Goal: Task Accomplishment & Management: Complete application form

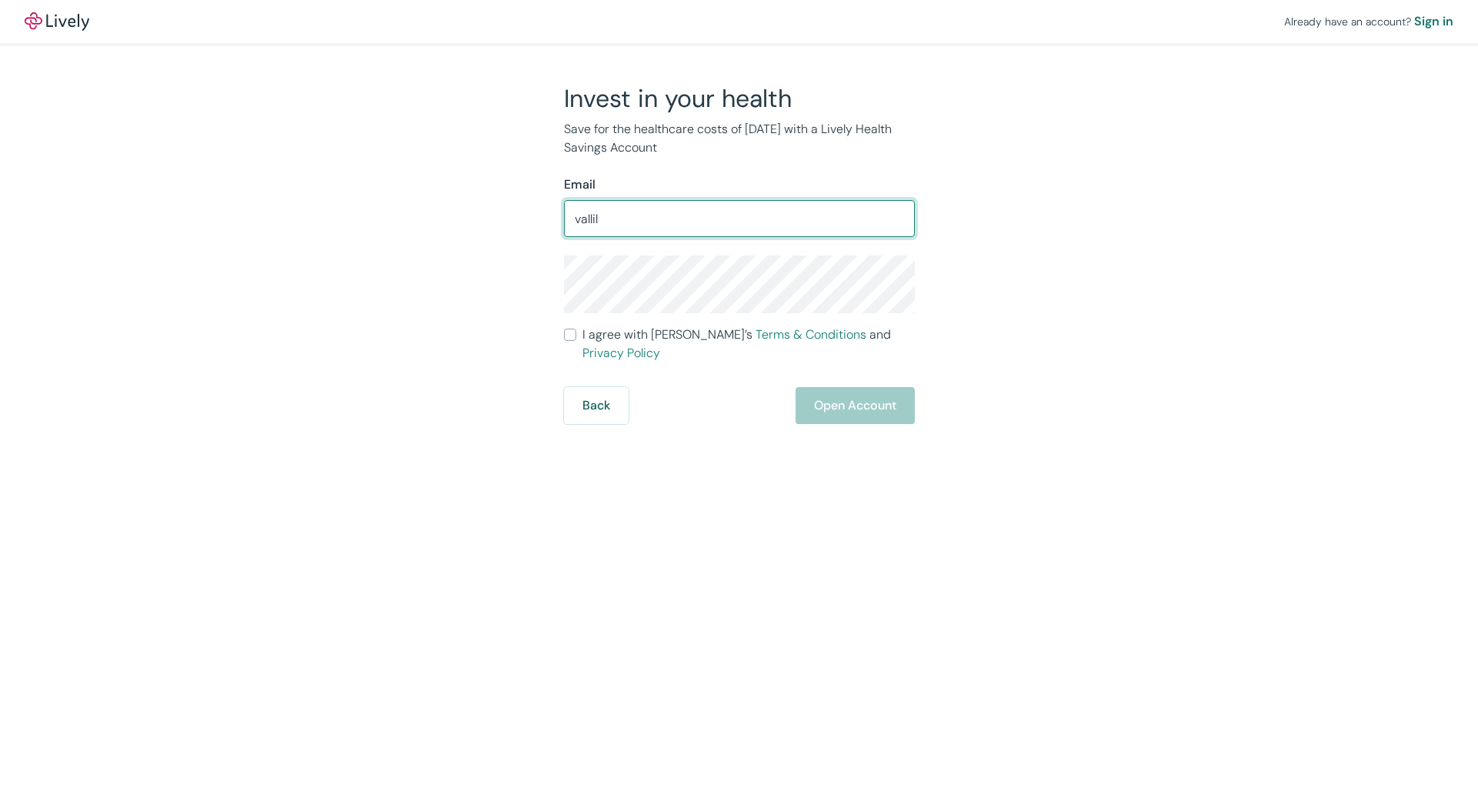
type input "vallilo"
type input "[EMAIL_ADDRESS][DOMAIN_NAME]"
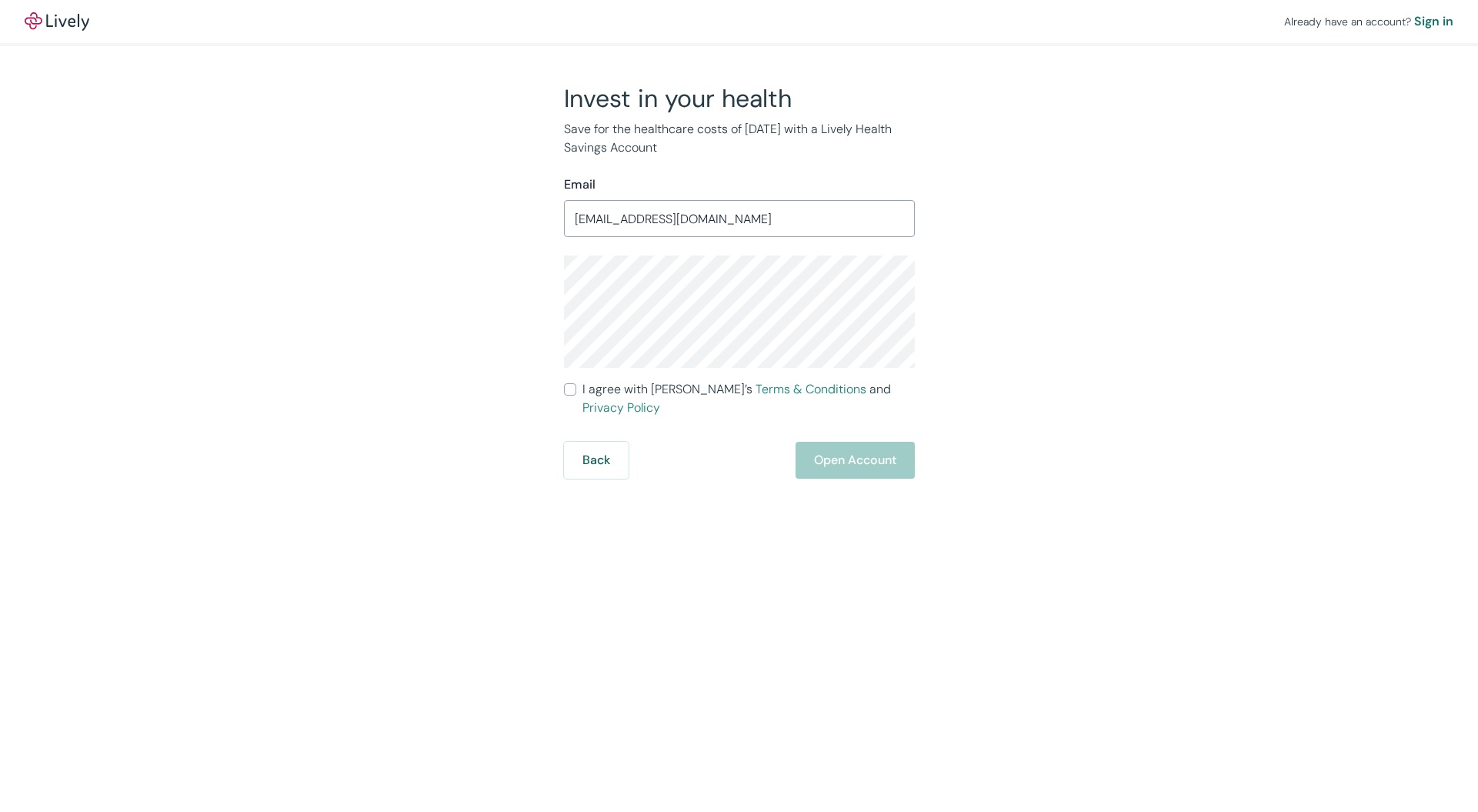
click at [571, 392] on input "I agree with Lively’s Terms & Conditions and Privacy Policy" at bounding box center [570, 389] width 12 height 12
checkbox input "true"
drag, startPoint x: 843, startPoint y: 448, endPoint x: 712, endPoint y: 444, distance: 131.1
click at [842, 448] on button "Open Account" at bounding box center [855, 459] width 119 height 37
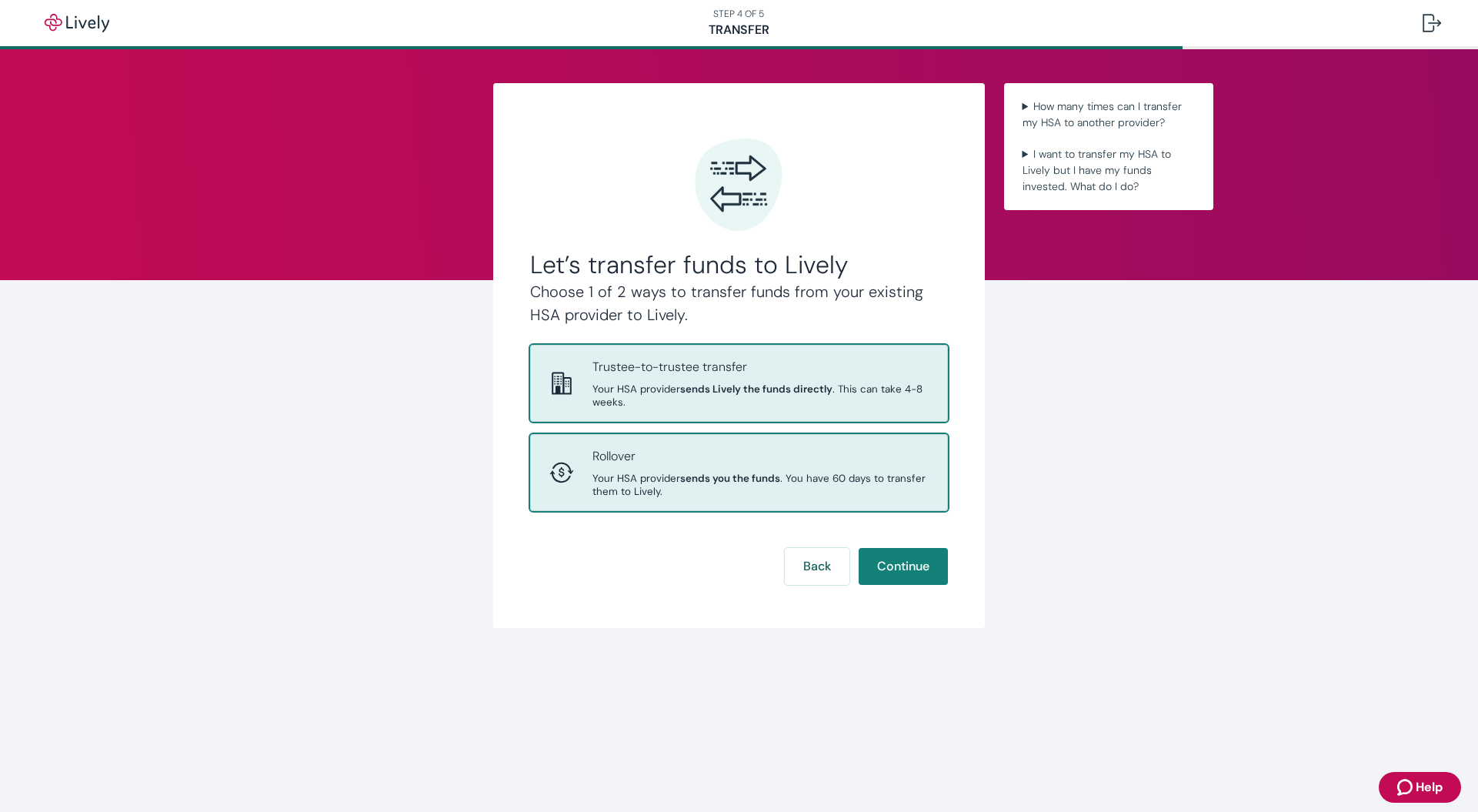
click at [615, 448] on p "Rollover" at bounding box center [760, 456] width 337 height 19
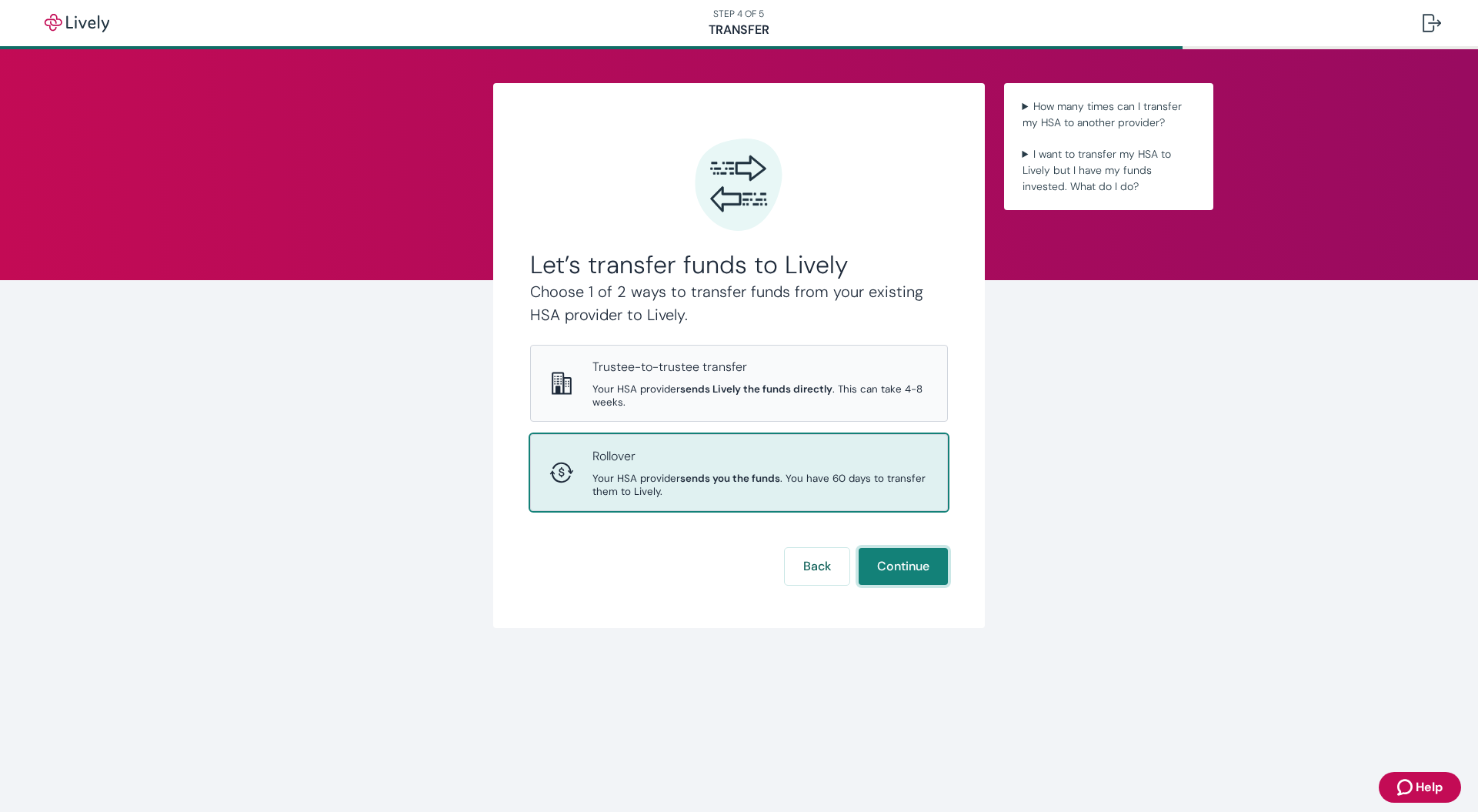
click at [913, 548] on button "Continue" at bounding box center [903, 566] width 89 height 37
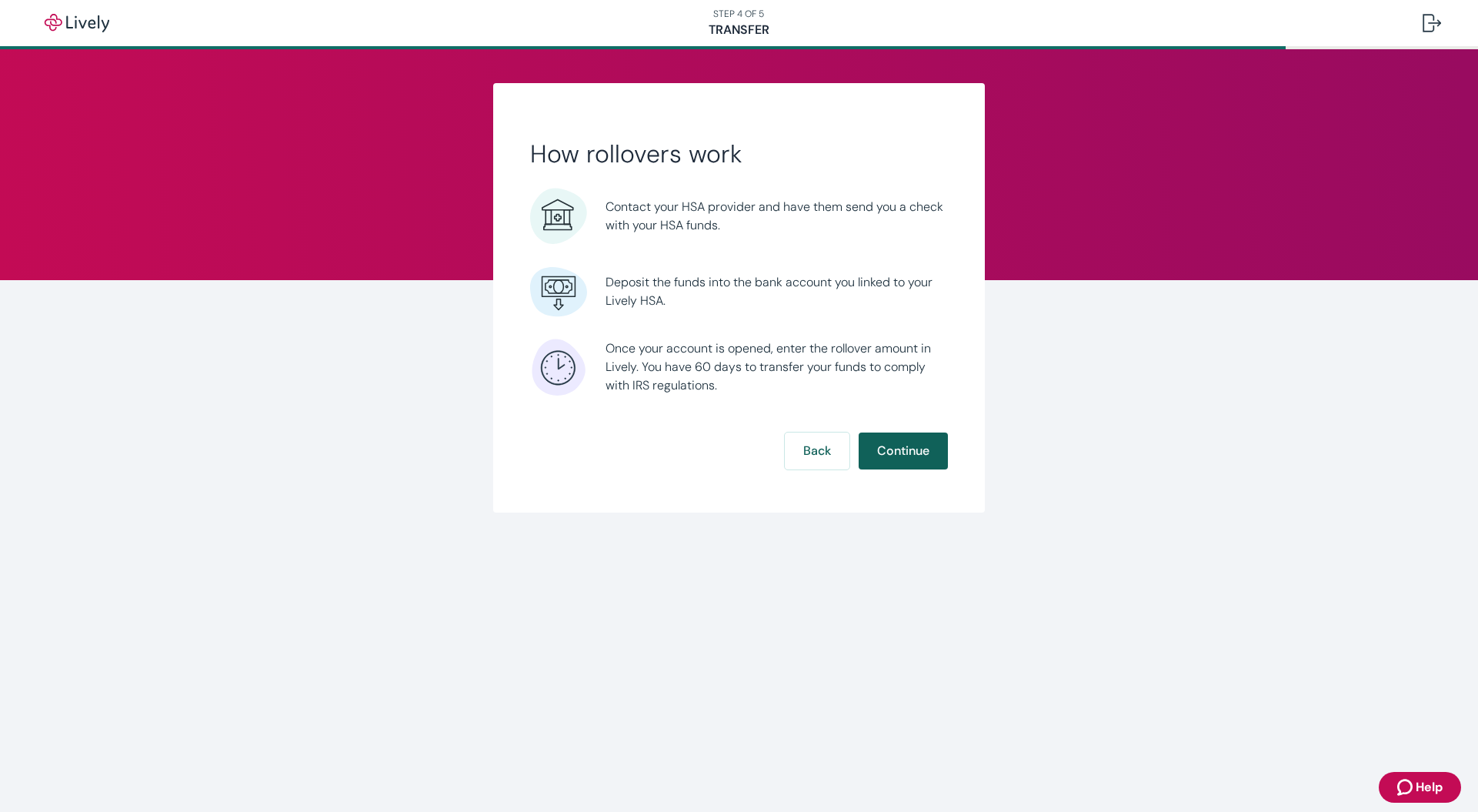
click at [934, 455] on button "Continue" at bounding box center [903, 450] width 89 height 37
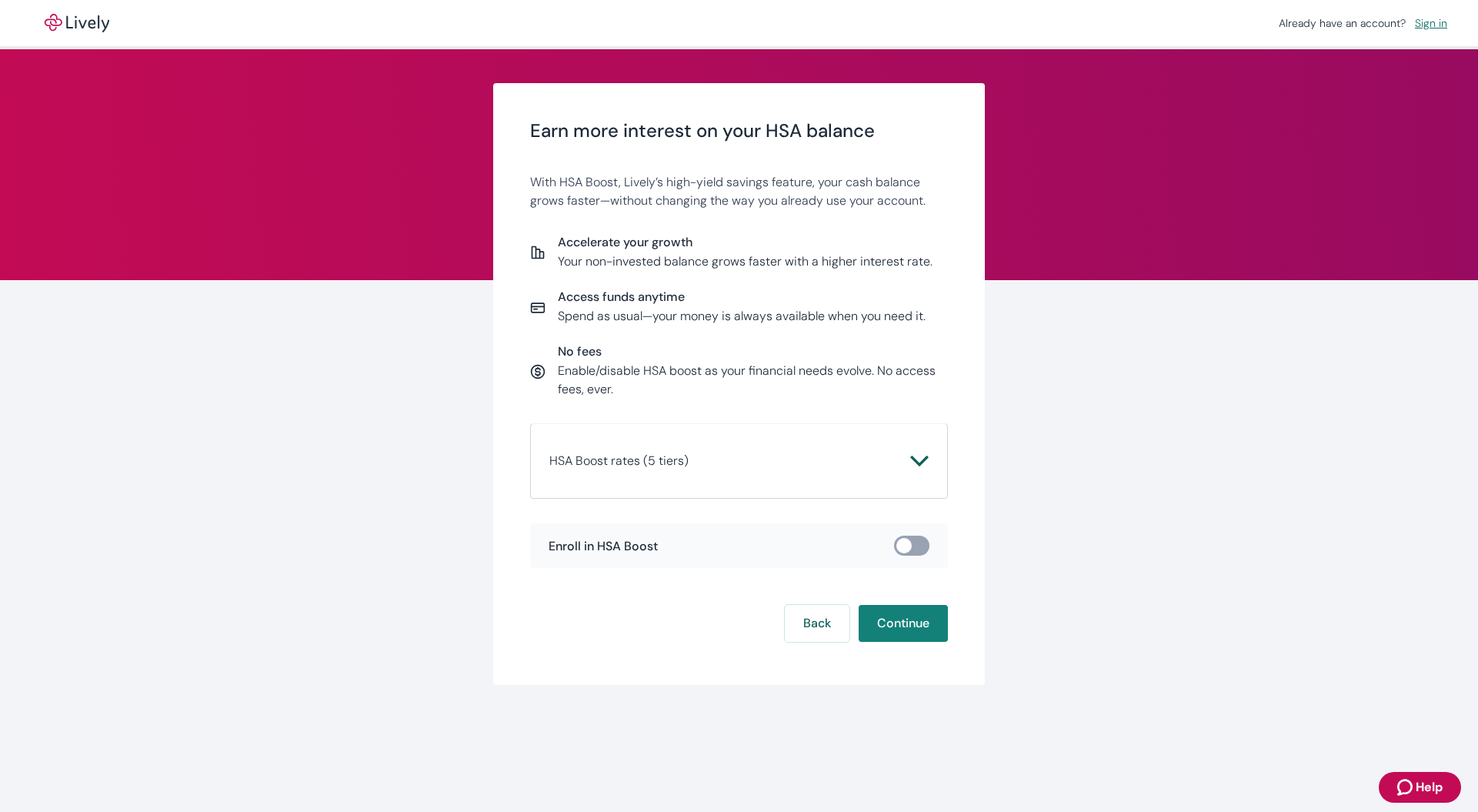
click at [921, 461] on icon "Chevron icon" at bounding box center [919, 460] width 18 height 11
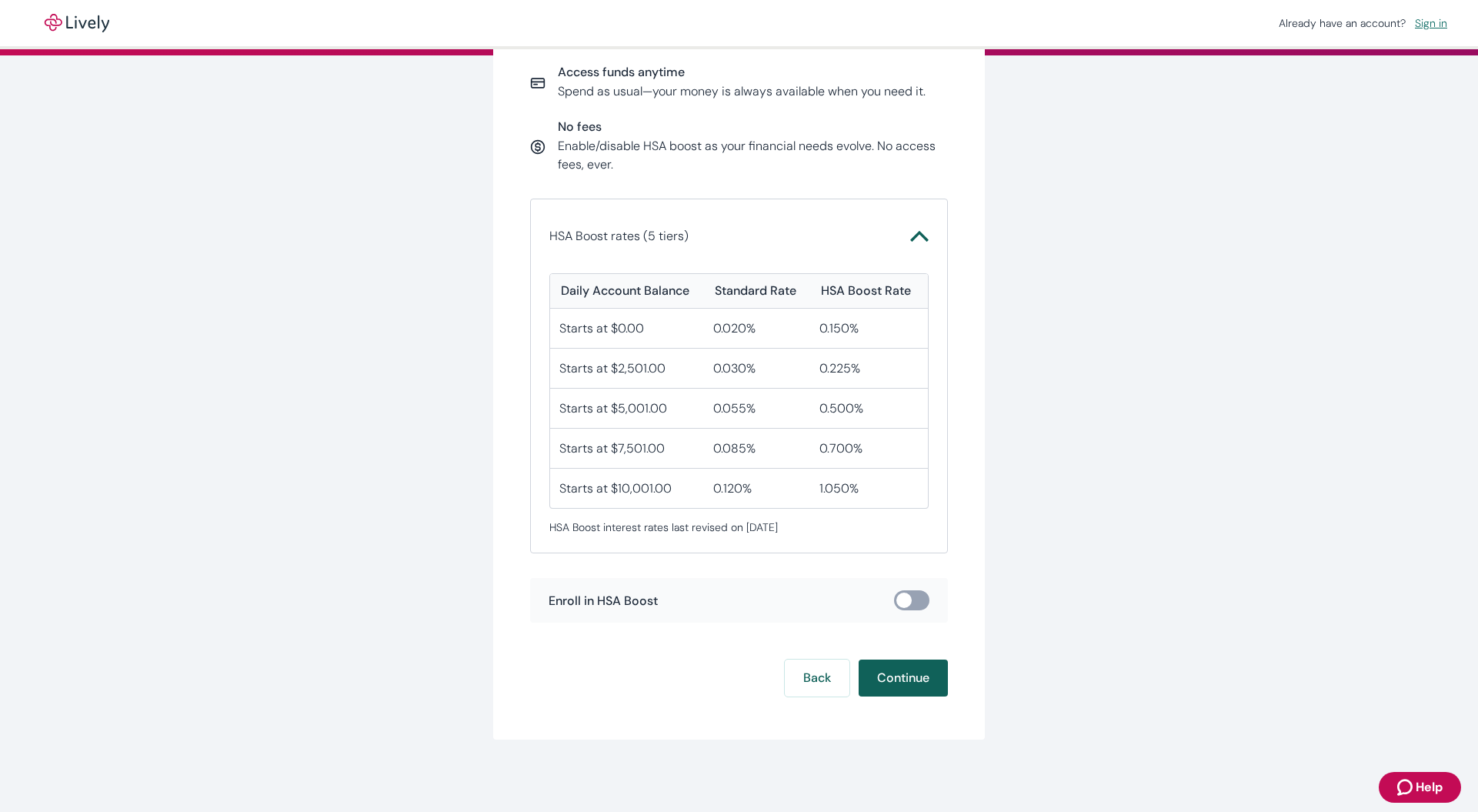
scroll to position [224, 0]
click at [898, 679] on button "Continue" at bounding box center [903, 678] width 89 height 37
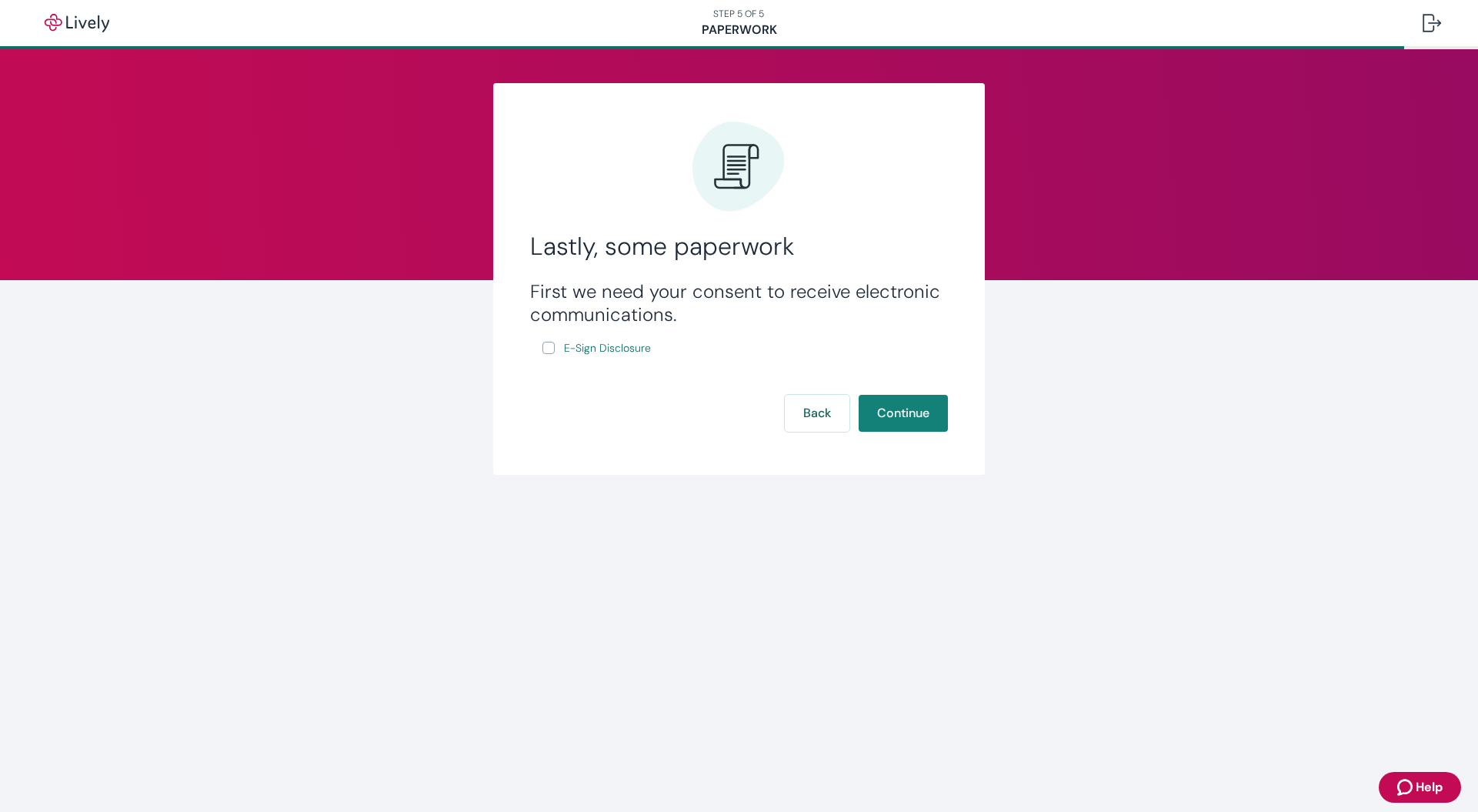
click at [551, 346] on input "E-Sign Disclosure" at bounding box center [549, 348] width 12 height 12
checkbox input "true"
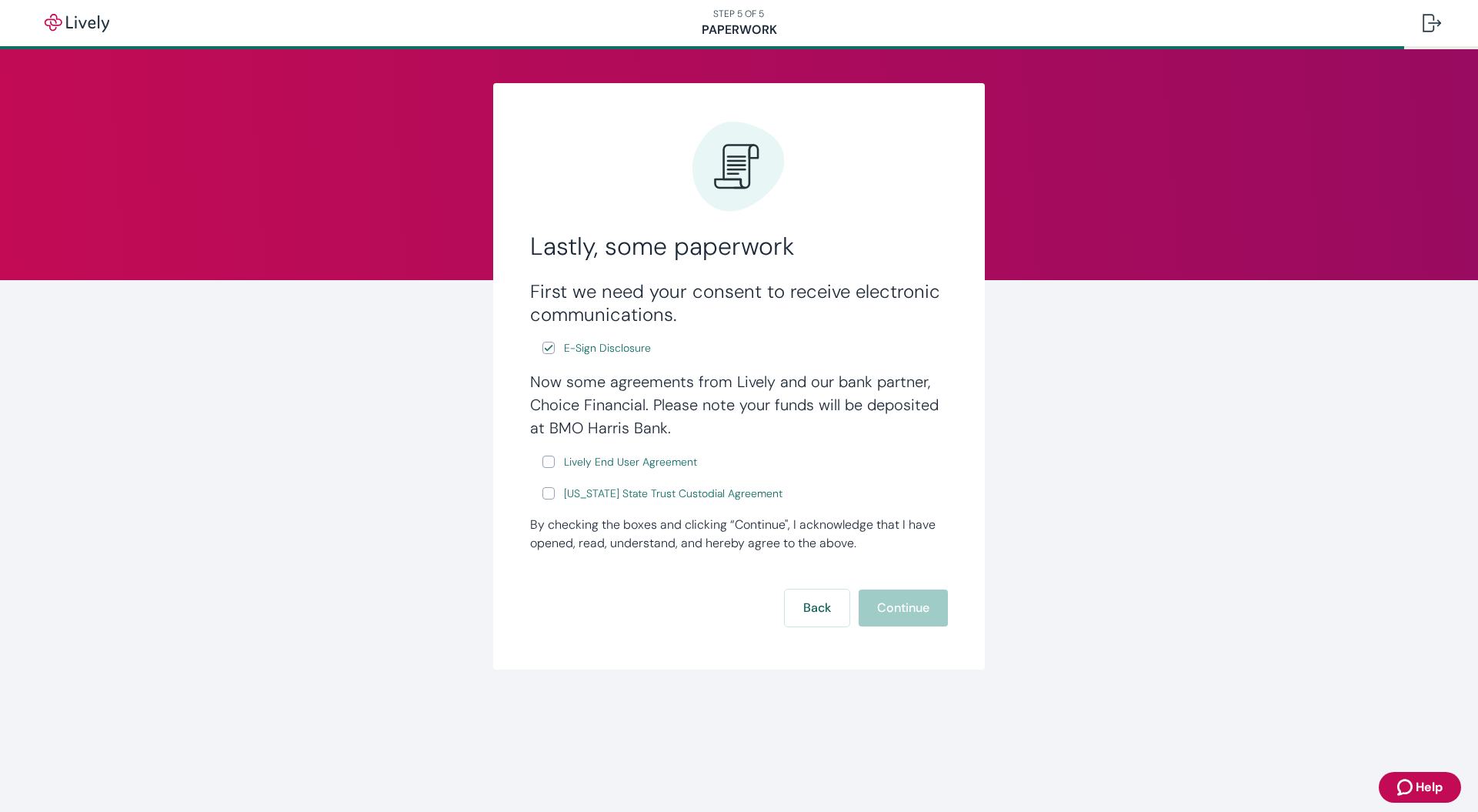
click at [550, 463] on input "Lively End User Agreement" at bounding box center [549, 461] width 12 height 12
checkbox input "true"
click at [550, 496] on input "Wyoming State Trust Custodial Agreement" at bounding box center [549, 493] width 12 height 12
checkbox input "true"
click at [903, 610] on button "Continue" at bounding box center [903, 607] width 89 height 37
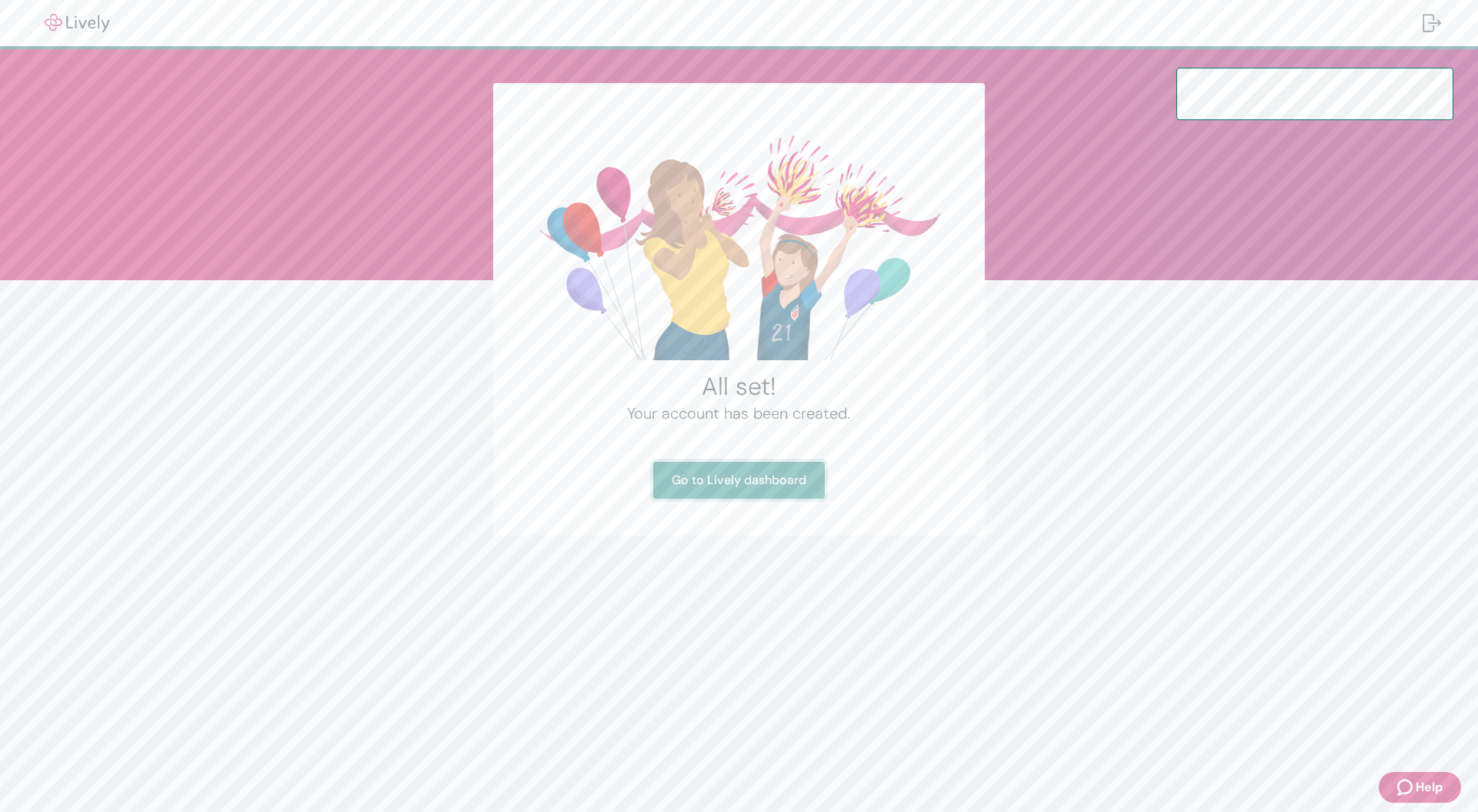
click at [740, 484] on link "Go to Lively dashboard" at bounding box center [739, 479] width 172 height 37
